Goal: Transaction & Acquisition: Download file/media

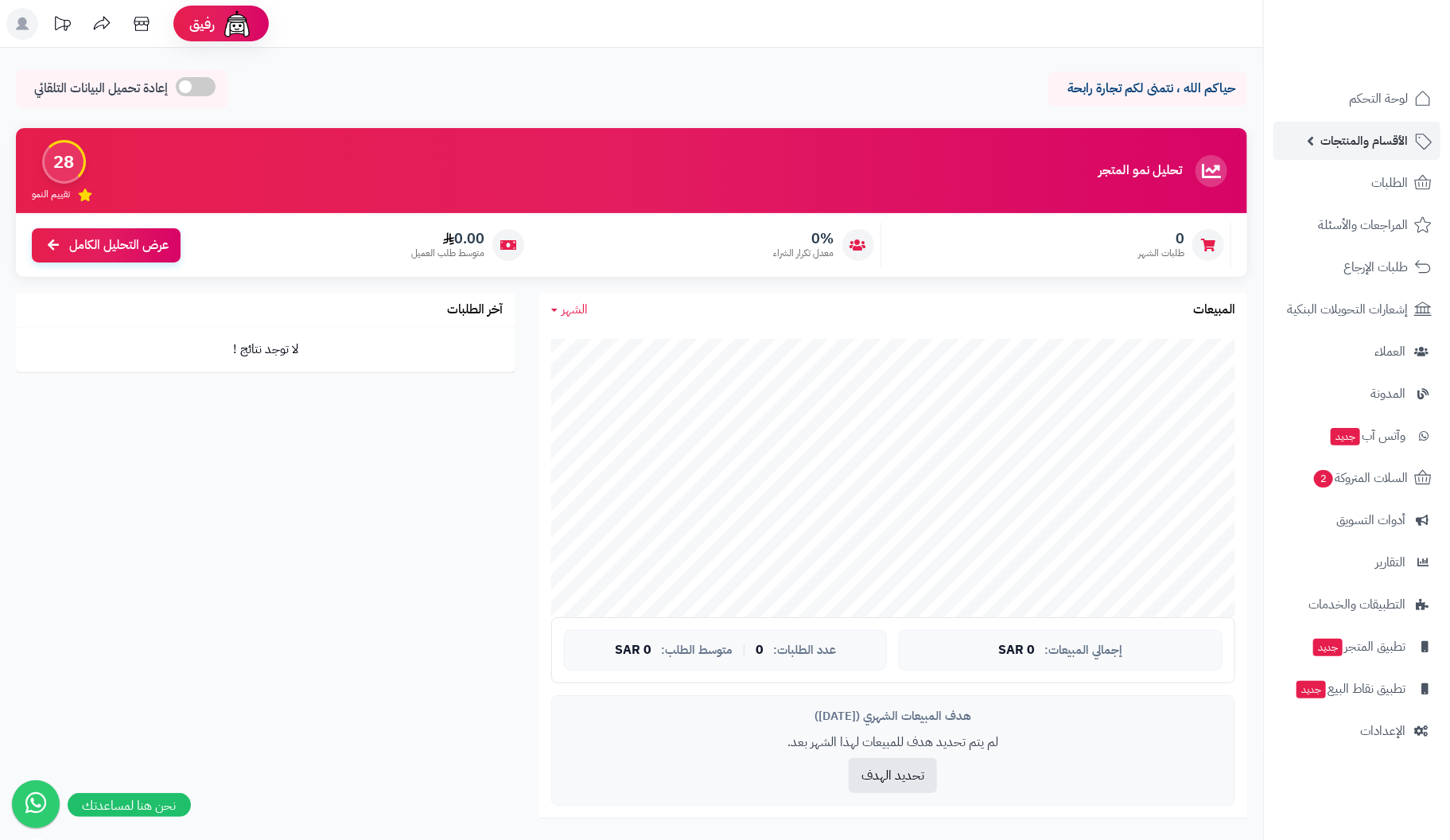
click at [1364, 137] on span "الأقسام والمنتجات" at bounding box center [1364, 140] width 87 height 22
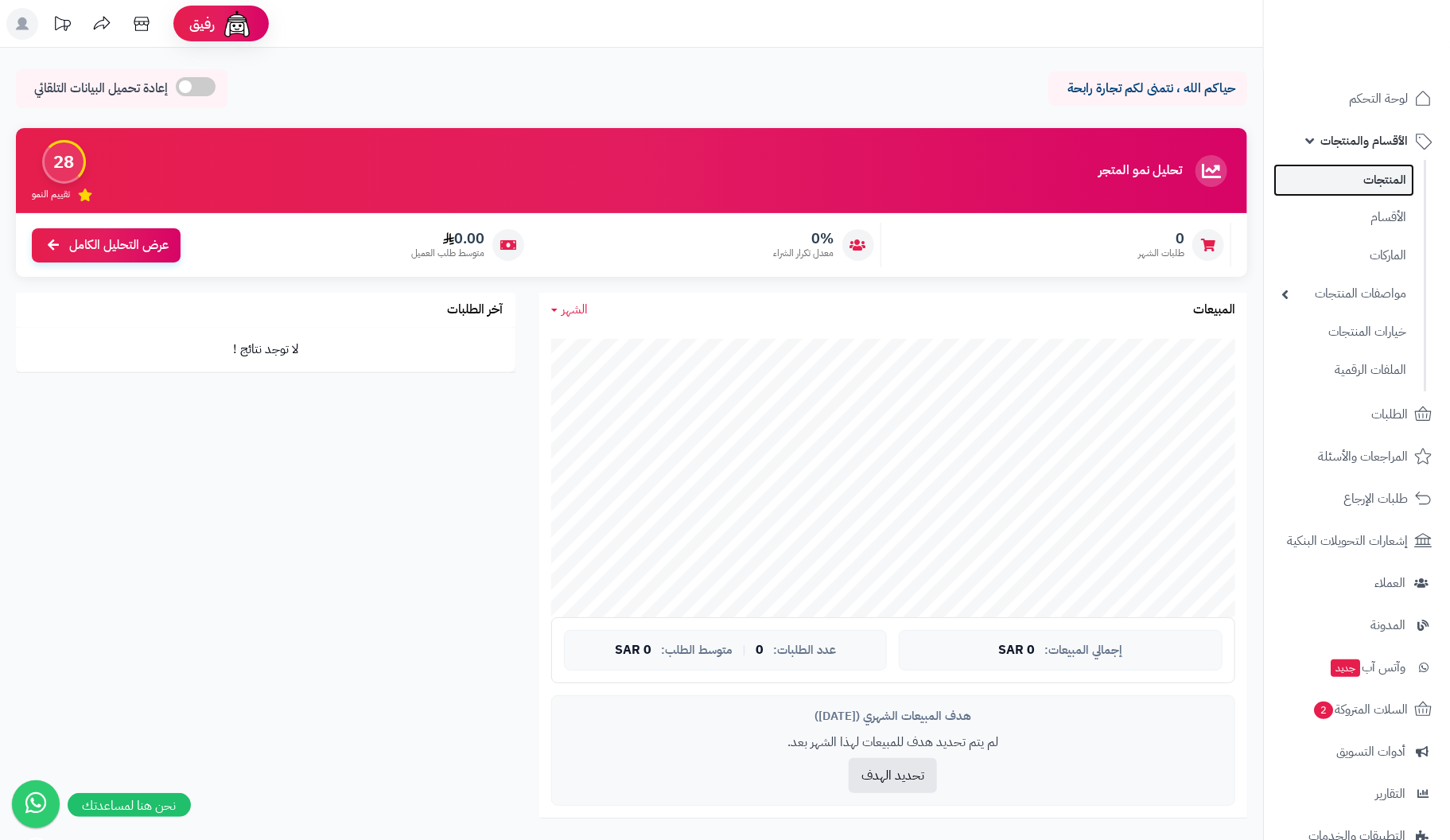
click at [1386, 178] on link "المنتجات" at bounding box center [1344, 180] width 141 height 32
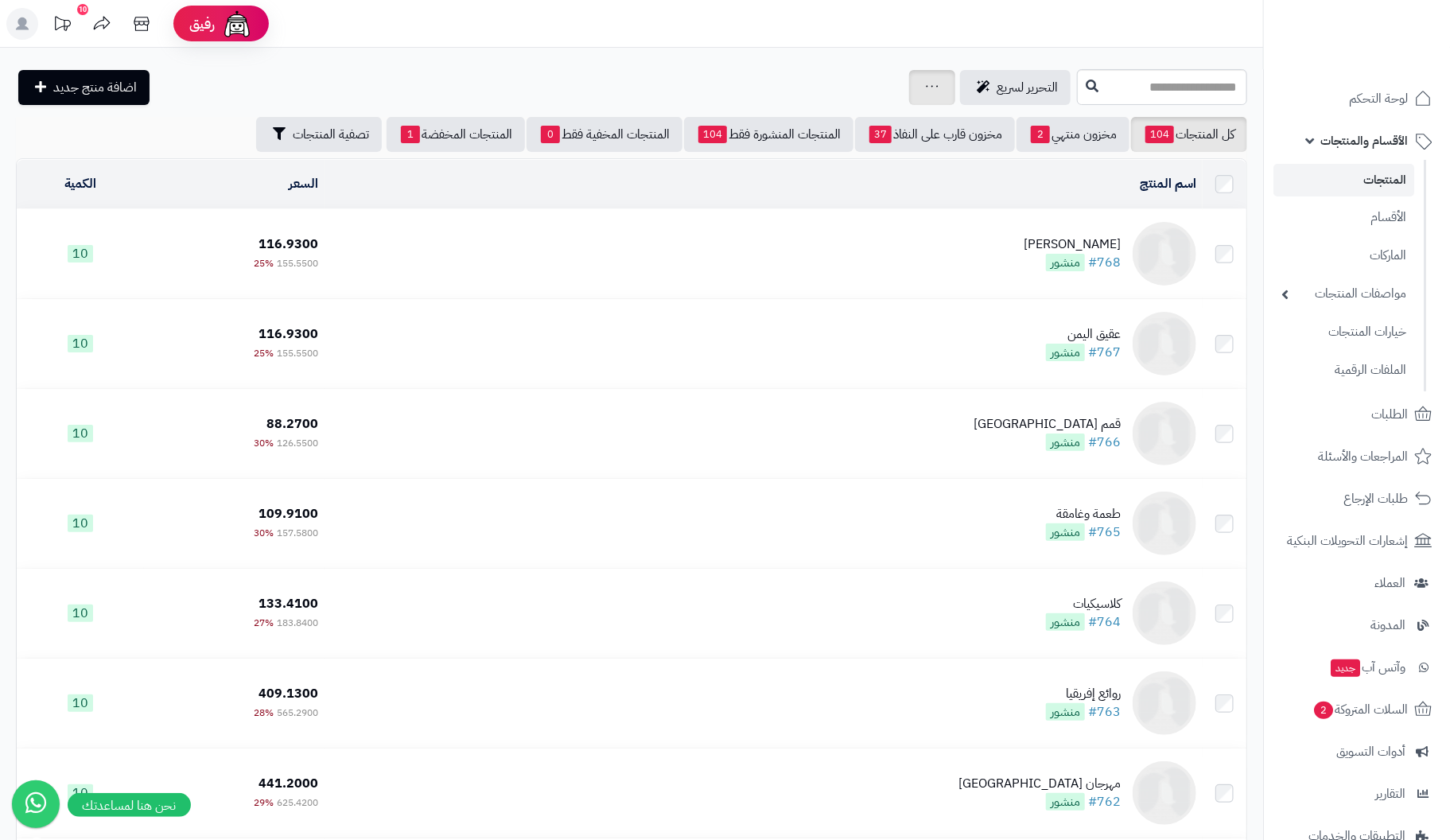
click at [926, 87] on icon at bounding box center [932, 86] width 13 height 11
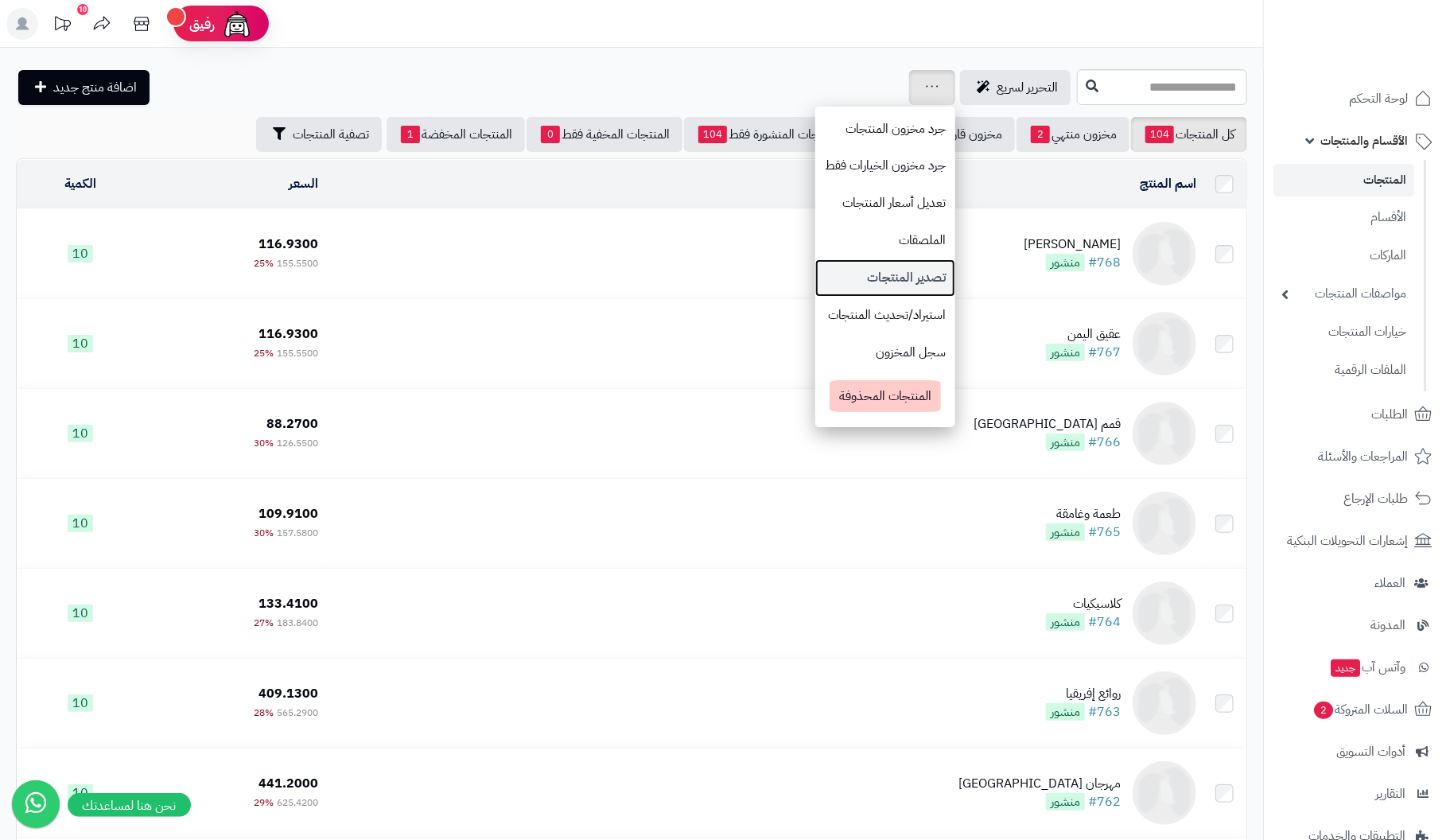
click at [829, 276] on link "تصدير المنتجات" at bounding box center [885, 278] width 140 height 37
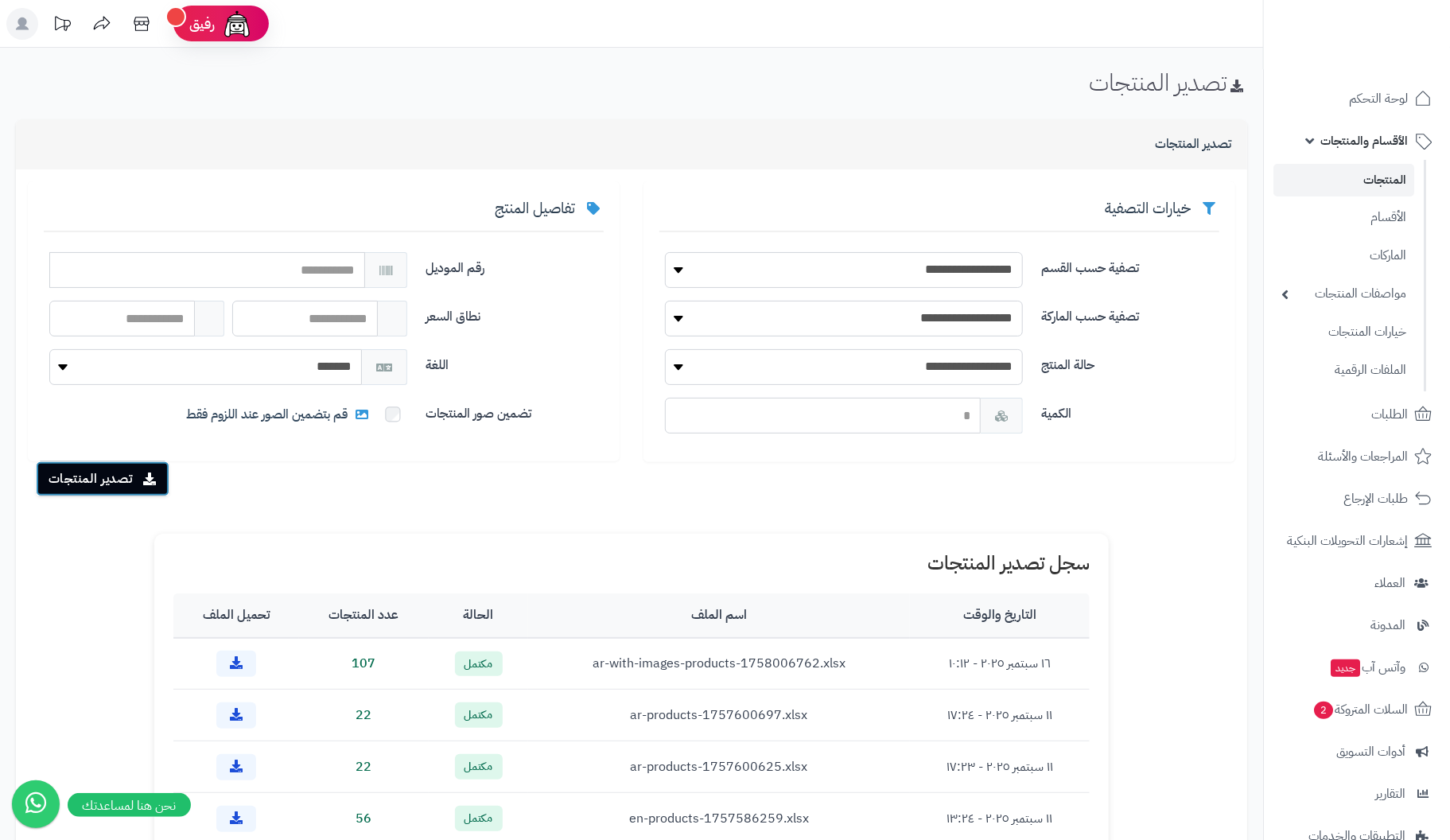
click at [125, 478] on button "تصدير المنتجات" at bounding box center [102, 479] width 134 height 35
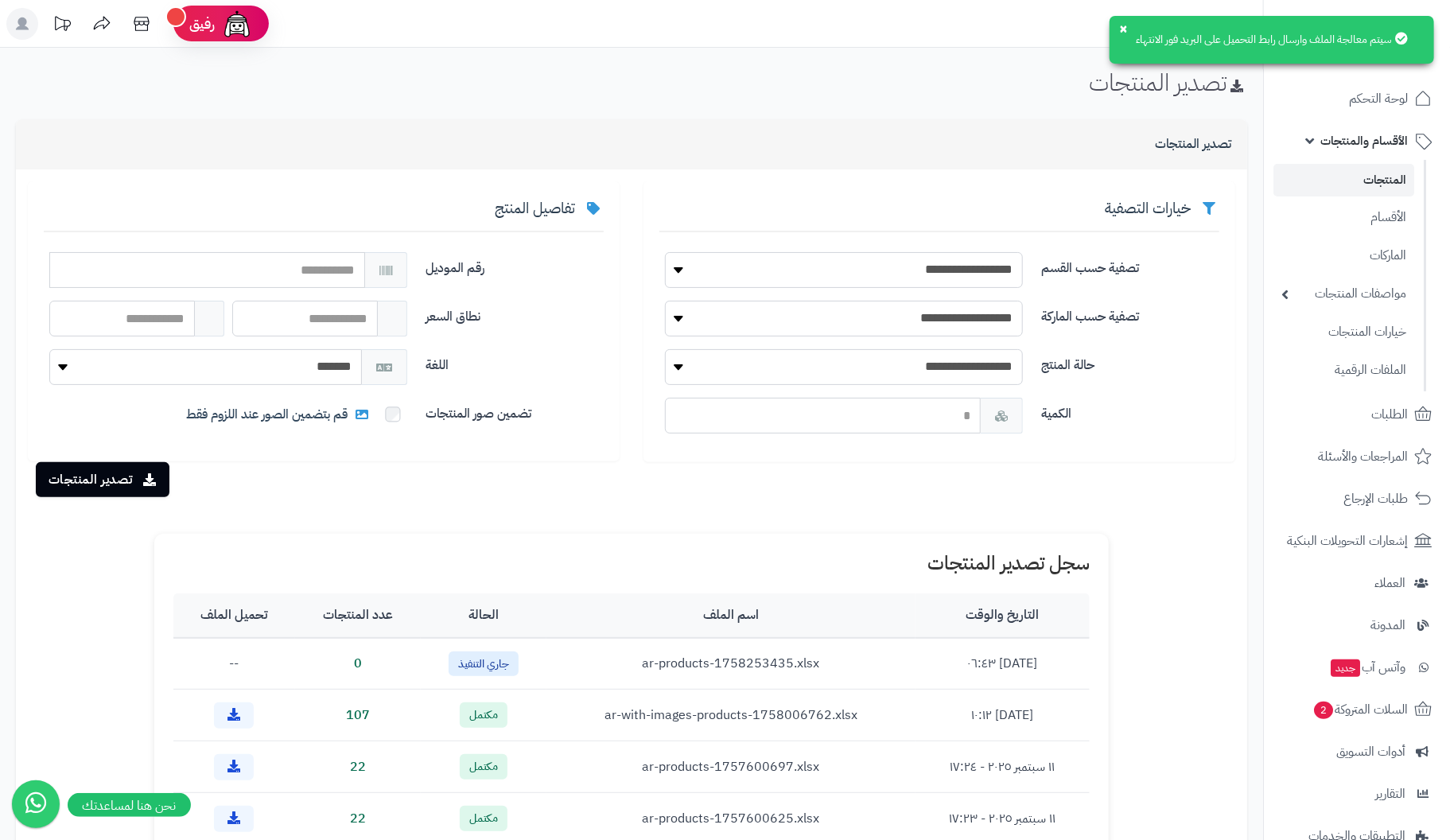
click at [1218, 45] on div "سيتم معالجة الملف وارسال رابط التحميل على البريد فور الانتهاء ×" at bounding box center [1272, 40] width 325 height 48
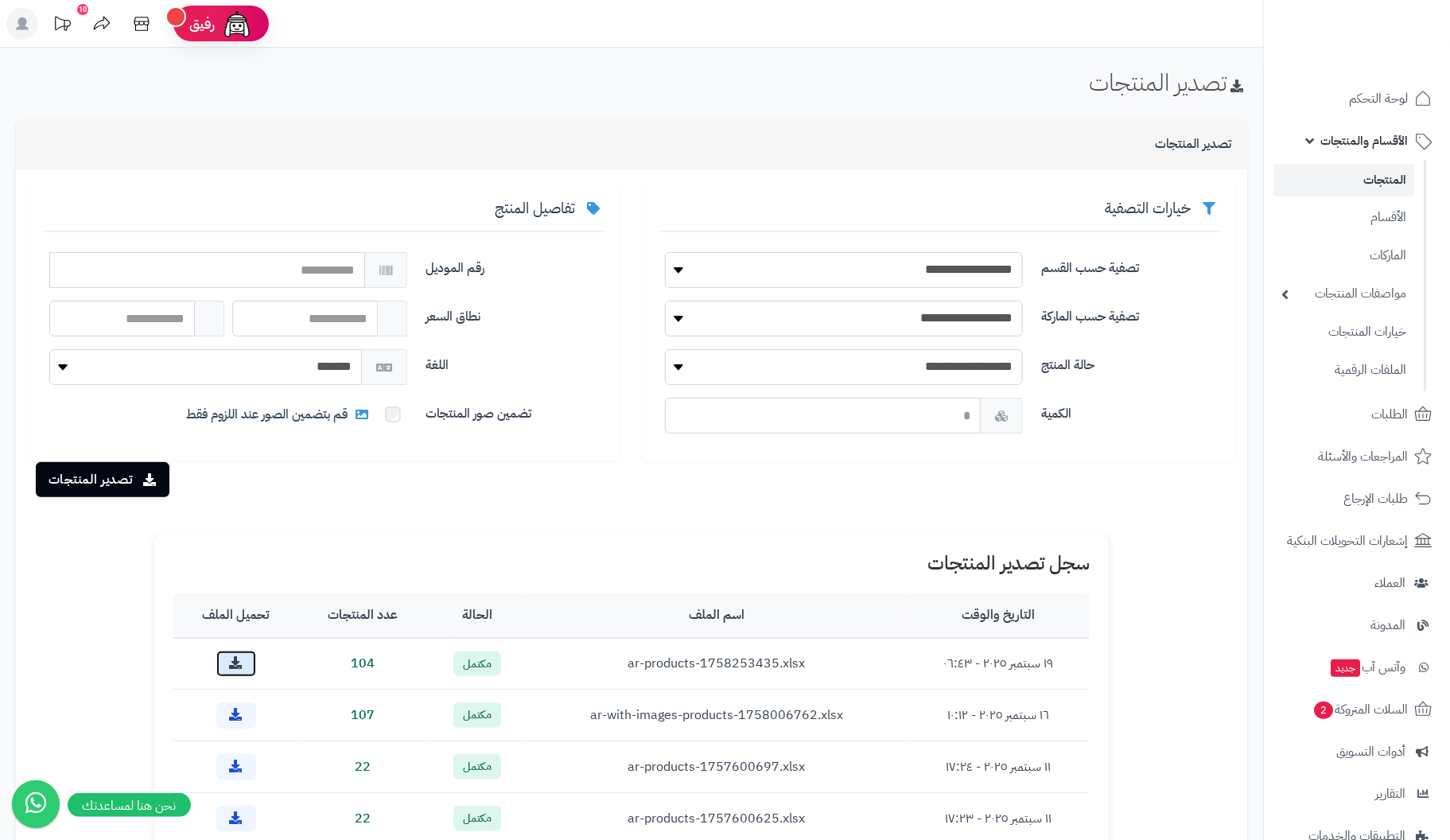
click at [243, 663] on icon at bounding box center [237, 663] width 13 height 13
